Goal: Find specific page/section: Find specific page/section

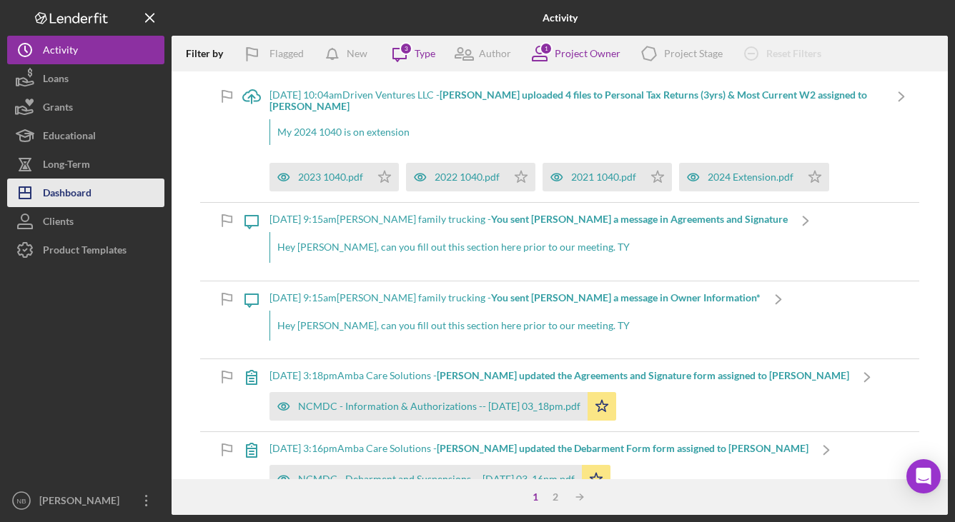
click at [94, 192] on button "Icon/Dashboard Dashboard" at bounding box center [85, 193] width 157 height 29
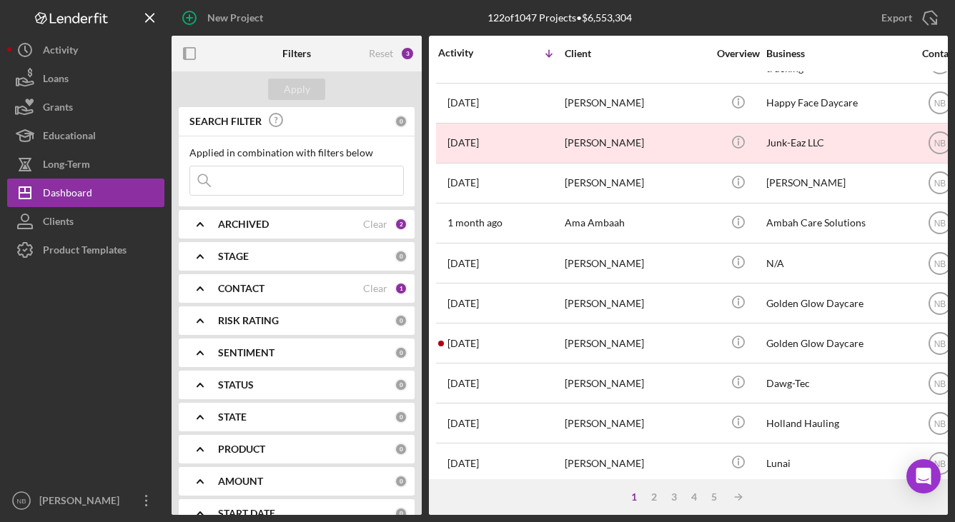
click at [350, 234] on div "ARCHIVED Clear 2" at bounding box center [312, 224] width 189 height 29
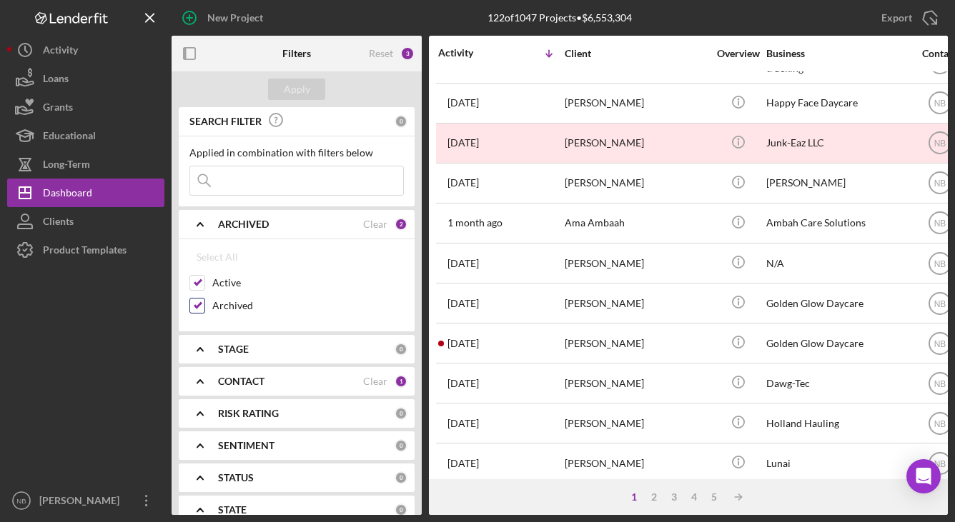
click at [201, 308] on input "Archived" at bounding box center [197, 306] width 14 height 14
checkbox input "false"
click at [314, 93] on button "Apply" at bounding box center [296, 89] width 57 height 21
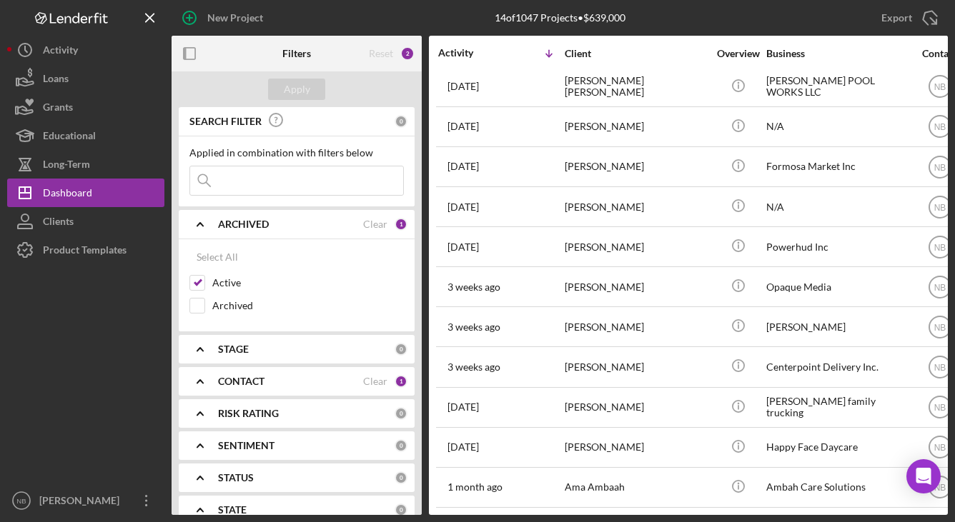
scroll to position [136, 0]
